Goal: Navigation & Orientation: Find specific page/section

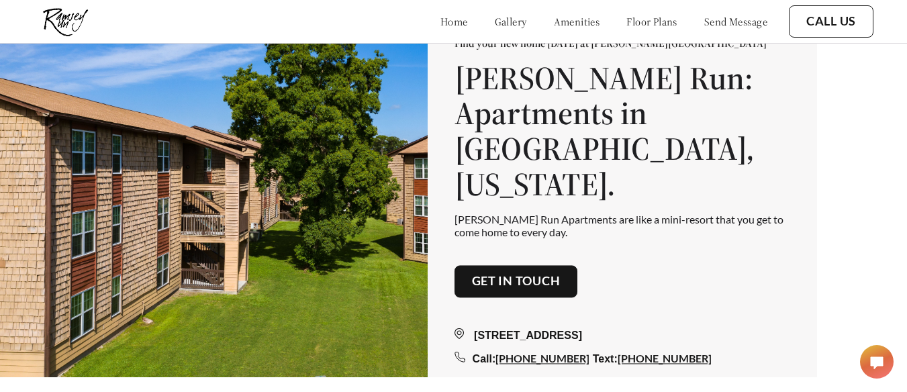
scroll to position [15, 0]
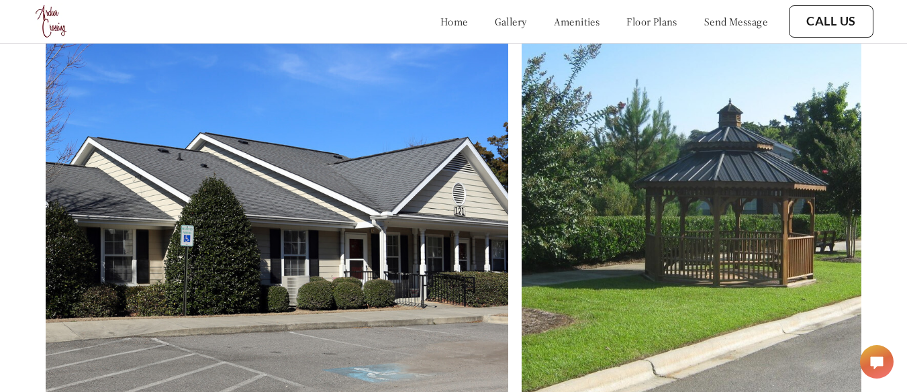
scroll to position [432, 0]
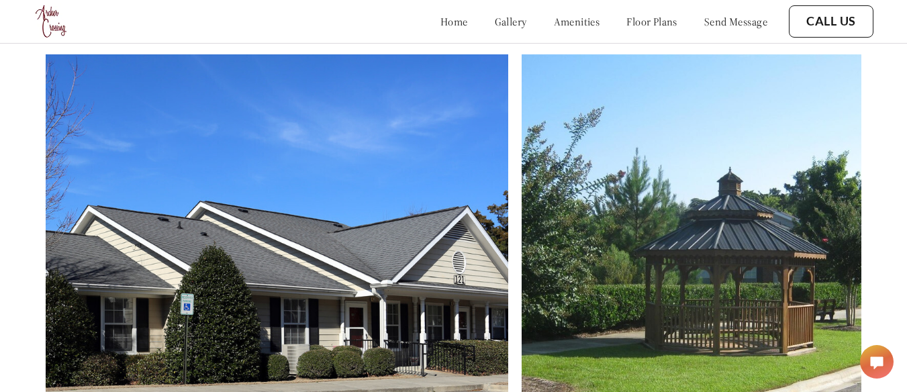
click at [495, 21] on link "gallery" at bounding box center [511, 21] width 32 height 13
